Goal: Task Accomplishment & Management: Use online tool/utility

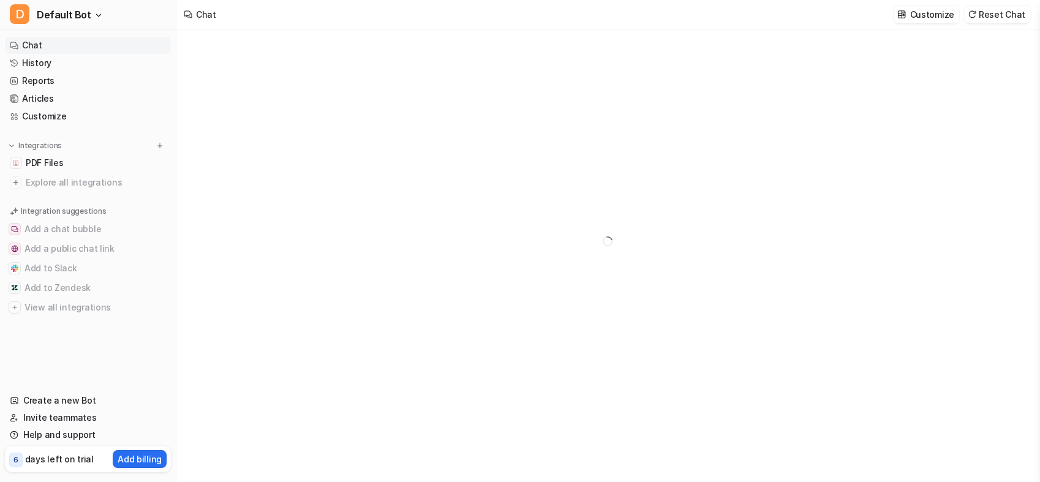
type textarea "**********"
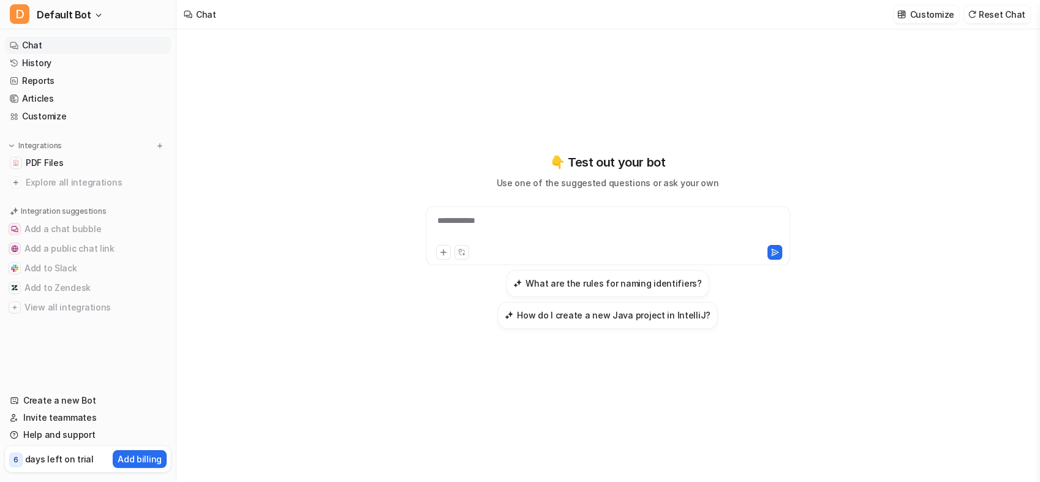
click at [83, 460] on p "days left on trial" at bounding box center [59, 458] width 69 height 13
click at [67, 460] on p "days left on trial" at bounding box center [59, 458] width 69 height 13
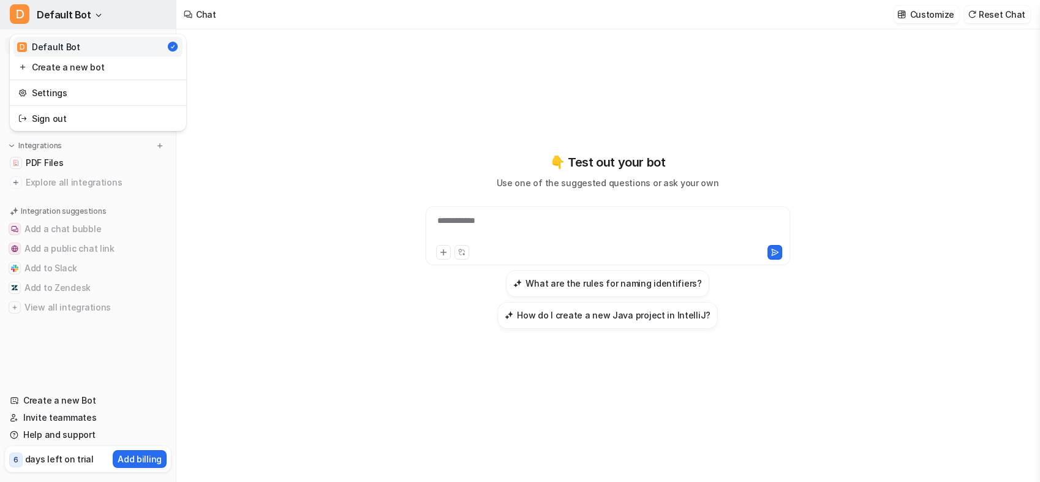
click at [83, 18] on span "Default Bot" at bounding box center [64, 14] width 54 height 17
click at [72, 118] on link "Sign out" at bounding box center [97, 118] width 169 height 20
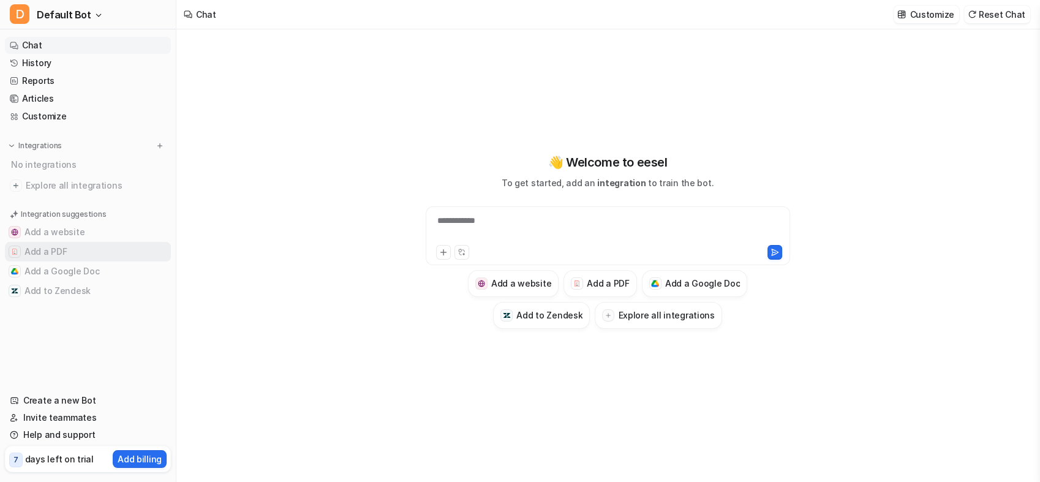
click at [59, 252] on button "Add a PDF" at bounding box center [88, 252] width 166 height 20
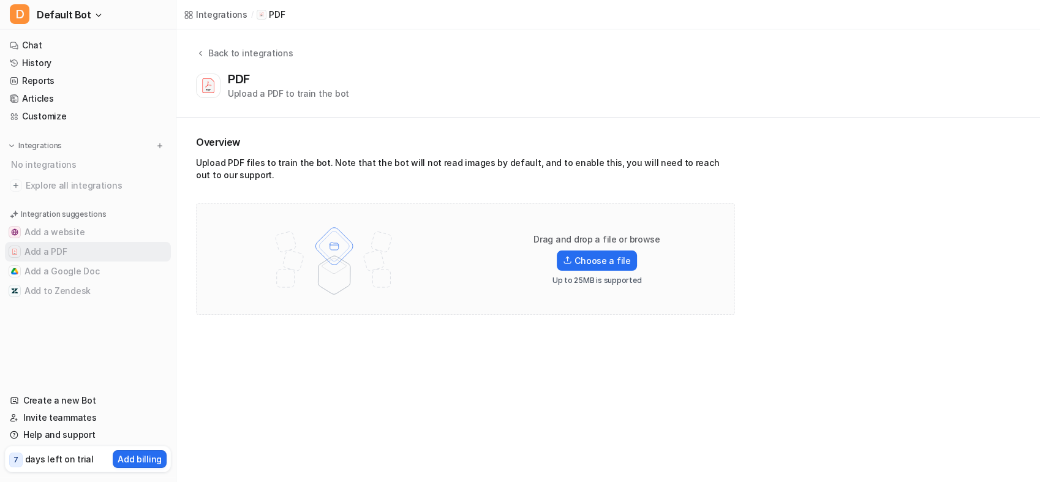
click at [59, 252] on button "Add a PDF" at bounding box center [88, 252] width 166 height 20
click at [604, 254] on label "Choose a file" at bounding box center [597, 260] width 80 height 20
click at [0, 0] on input "Choose a file" at bounding box center [0, 0] width 0 height 0
